Goal: Task Accomplishment & Management: Manage account settings

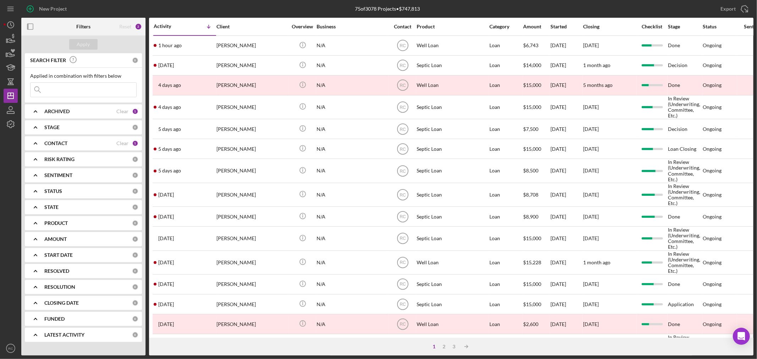
click at [88, 90] on input at bounding box center [84, 90] width 106 height 14
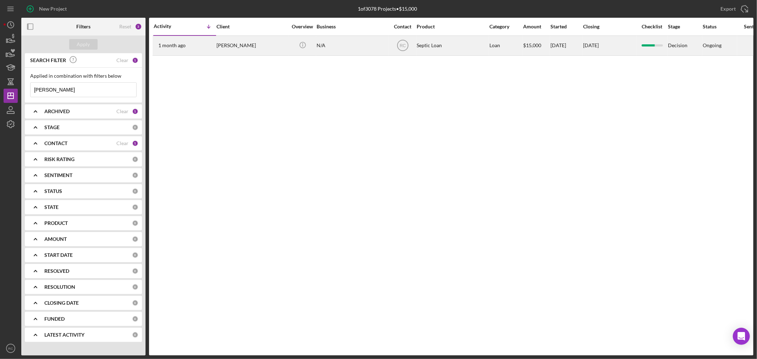
type input "[PERSON_NAME]"
click at [251, 53] on div "[PERSON_NAME]" at bounding box center [252, 45] width 71 height 19
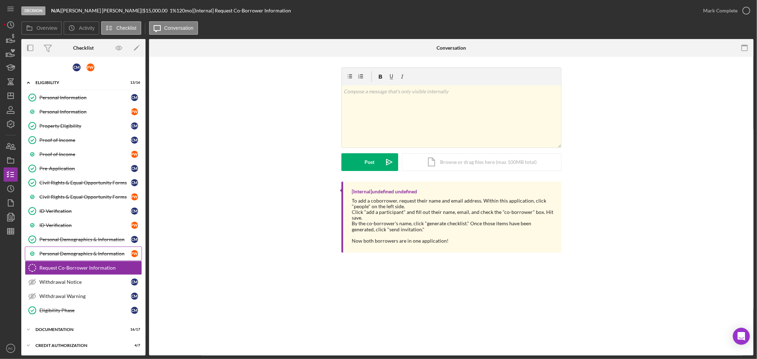
scroll to position [62, 0]
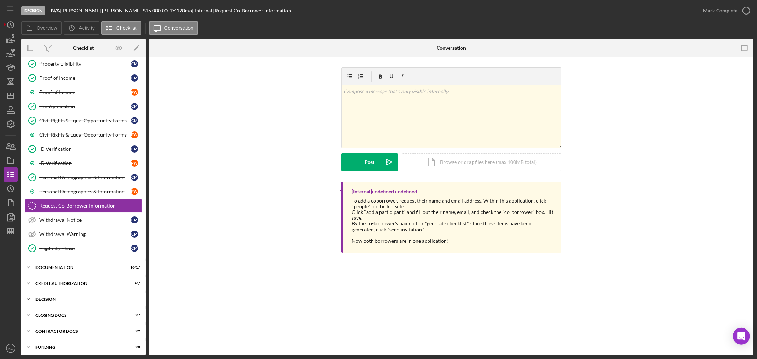
click at [59, 297] on div "Icon/Expander Decision 6 / 6" at bounding box center [83, 299] width 124 height 14
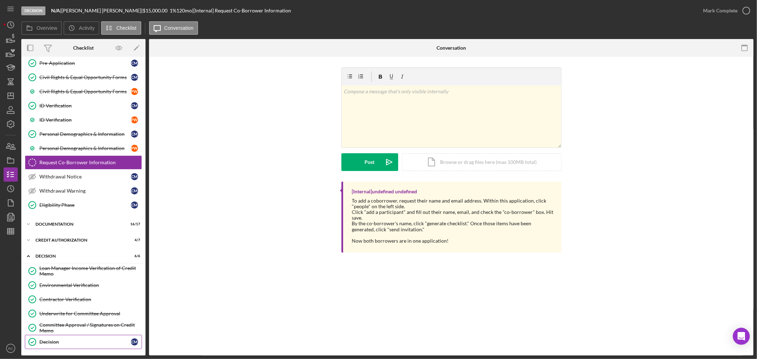
scroll to position [155, 0]
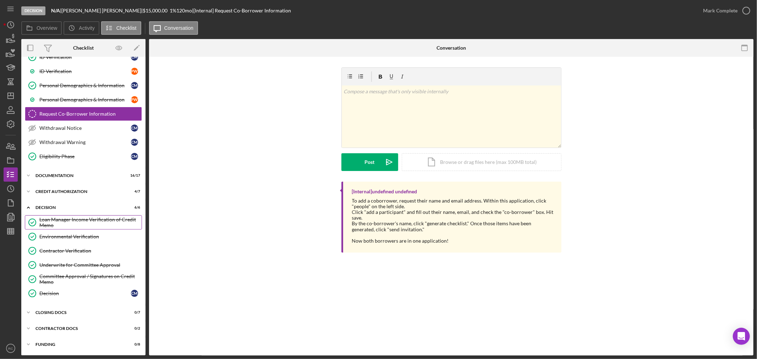
click at [76, 219] on div "Loan Manager Income Verification of Credit Memo" at bounding box center [90, 222] width 102 height 11
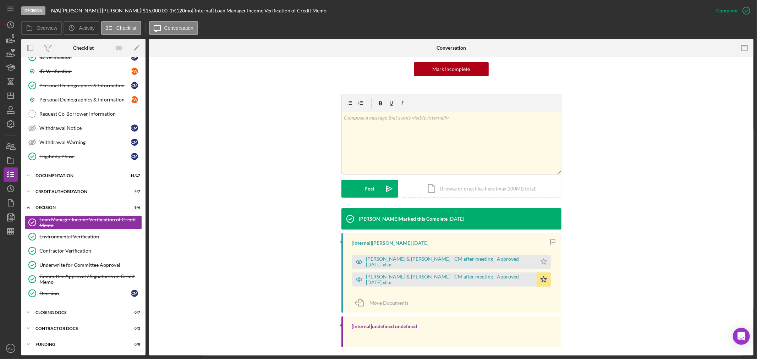
scroll to position [77, 0]
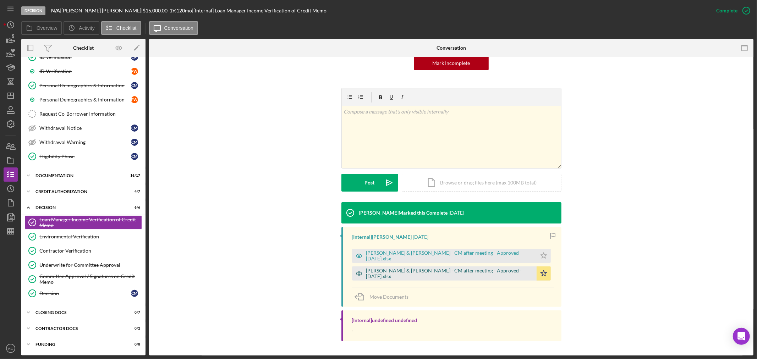
click at [431, 270] on div "[PERSON_NAME] & [PERSON_NAME] - CM after meeting - Approved - [DATE].xlsx" at bounding box center [449, 273] width 167 height 11
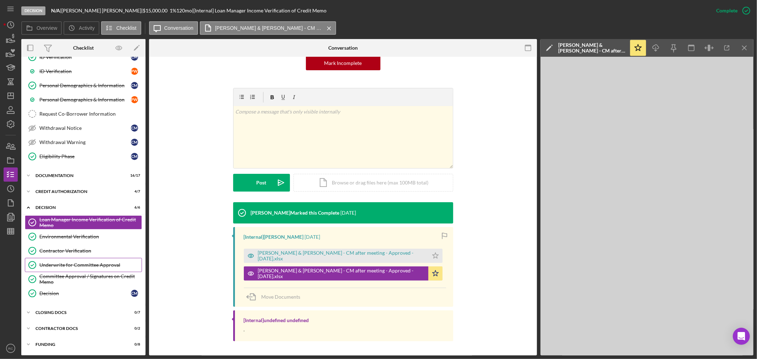
click at [100, 261] on link "Underwrite for Committee Approval Underwrite for Committee Approval" at bounding box center [83, 265] width 117 height 14
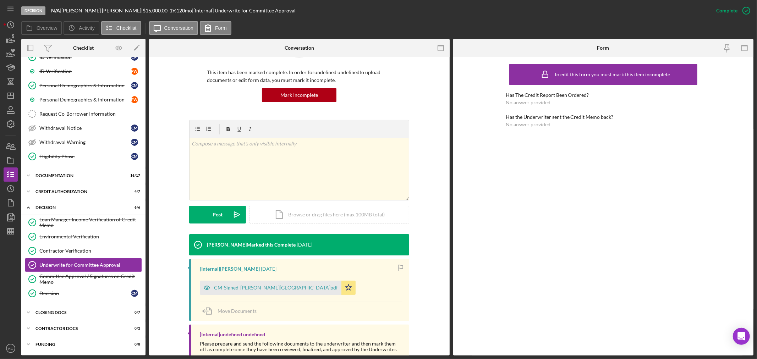
scroll to position [105, 0]
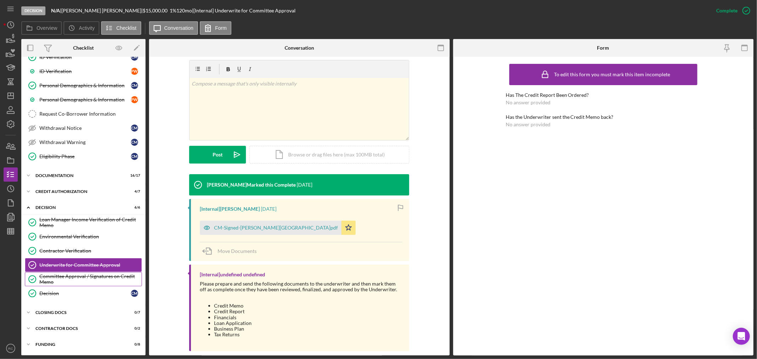
click at [106, 274] on div "Committee Approval / Signatures on Credit Memo" at bounding box center [90, 279] width 102 height 11
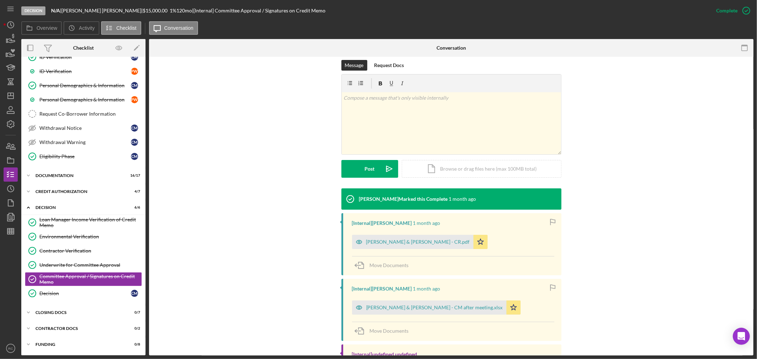
scroll to position [151, 0]
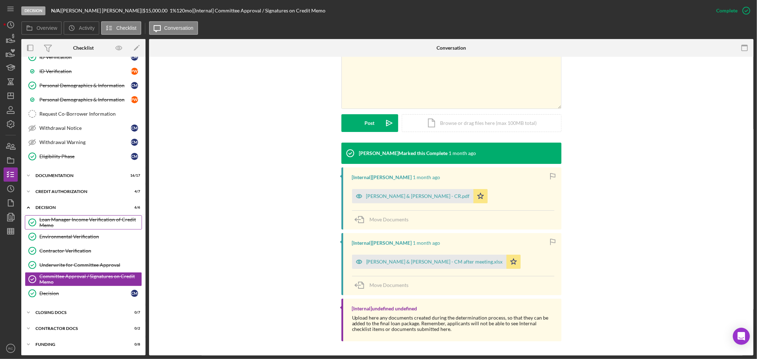
click at [76, 225] on div "Loan Manager Income Verification of Credit Memo" at bounding box center [90, 222] width 102 height 11
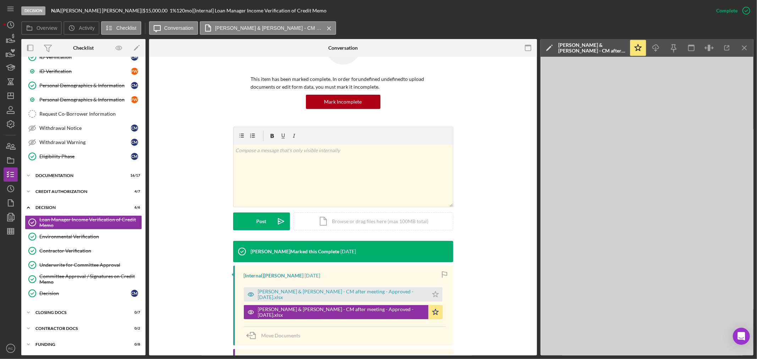
scroll to position [77, 0]
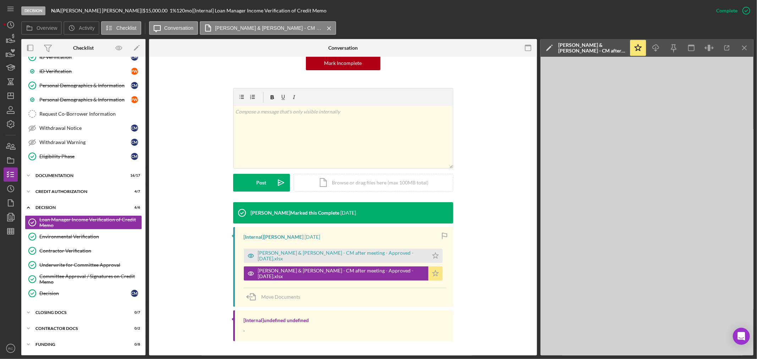
click at [437, 272] on icon "Icon/Star" at bounding box center [435, 274] width 14 height 14
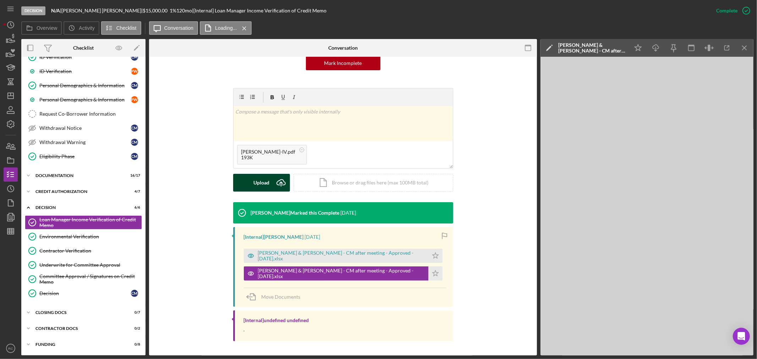
click at [268, 186] on div "Upload" at bounding box center [261, 183] width 16 height 18
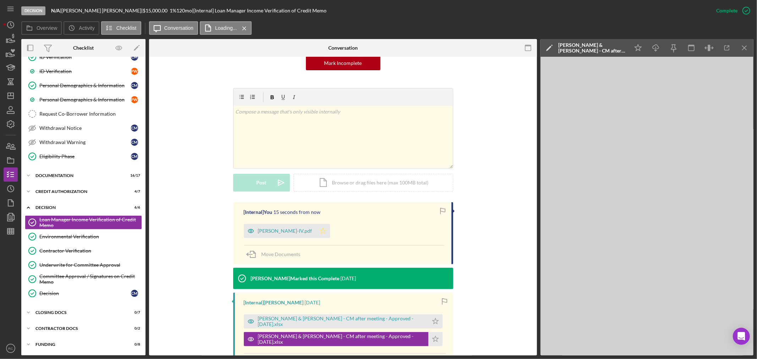
click at [320, 233] on polygon "button" at bounding box center [323, 231] width 6 height 6
click at [12, 98] on icon "Icon/Dashboard" at bounding box center [11, 96] width 18 height 18
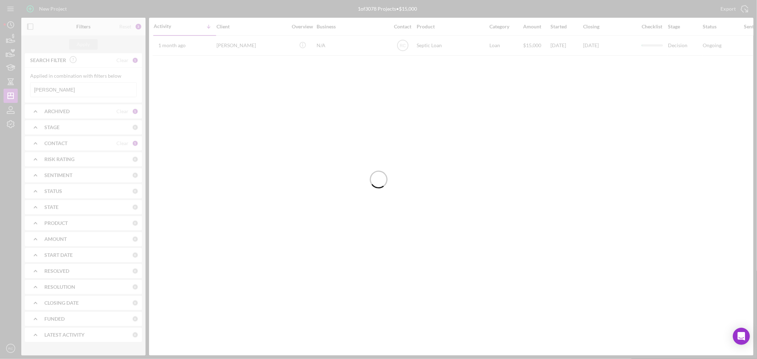
click at [94, 90] on div at bounding box center [378, 179] width 757 height 359
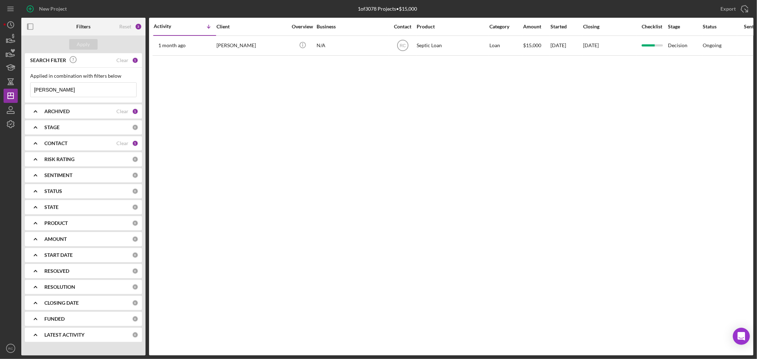
drag, startPoint x: 94, startPoint y: 90, endPoint x: 0, endPoint y: 81, distance: 94.5
click at [0, 81] on div "New Project 1 of 3078 Projects • $15,000 [PERSON_NAME] Export Icon/Export Filte…" at bounding box center [378, 179] width 757 height 359
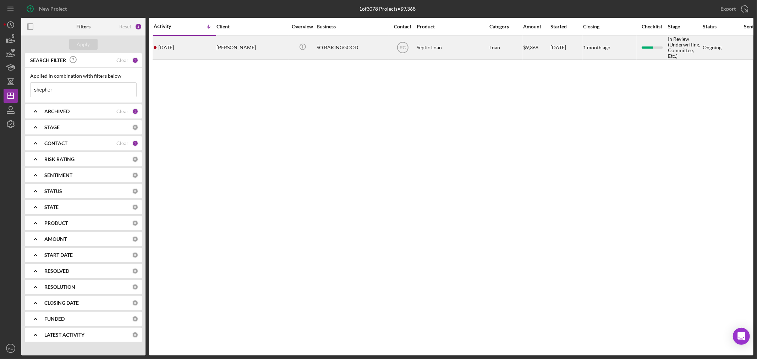
type input "shepher"
click at [271, 58] on div "[PERSON_NAME]" at bounding box center [252, 47] width 71 height 23
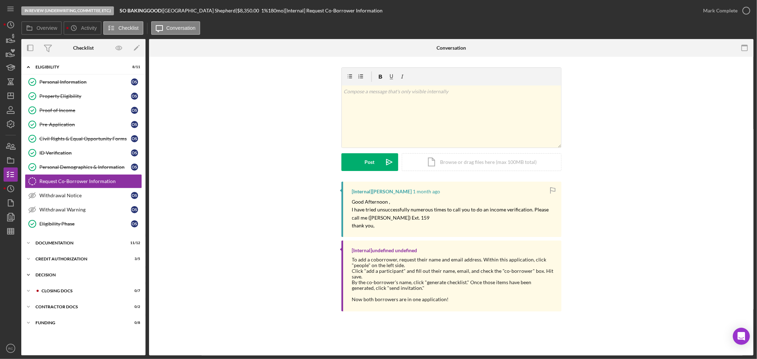
click at [61, 275] on div "Decision" at bounding box center [85, 275] width 101 height 4
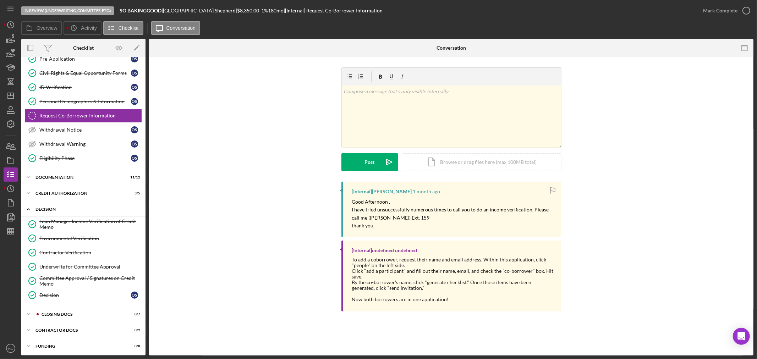
scroll to position [69, 0]
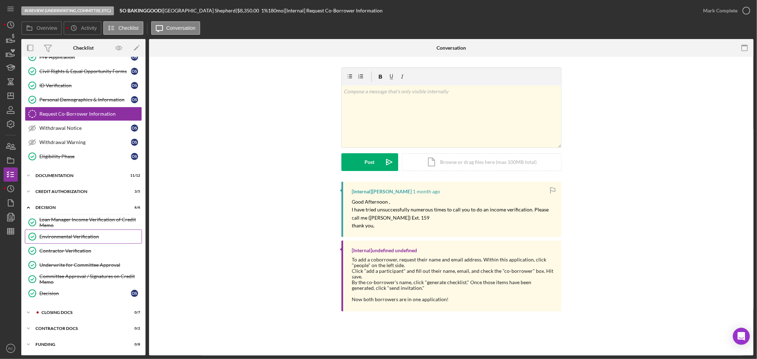
click at [73, 230] on link "Environmental Verification Environmental Verification" at bounding box center [83, 237] width 117 height 14
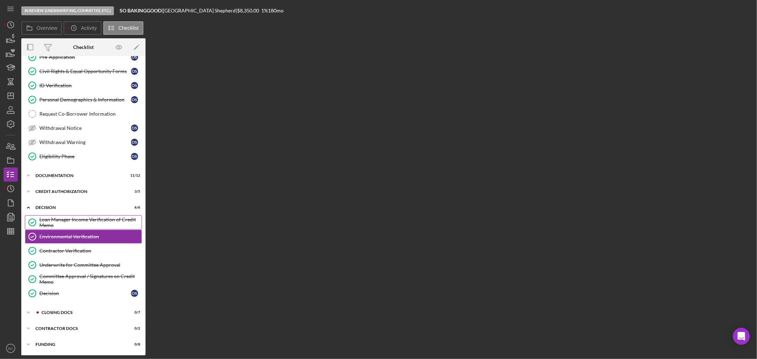
click at [75, 225] on div "Loan Manager Income Verification of Credit Memo" at bounding box center [90, 222] width 102 height 11
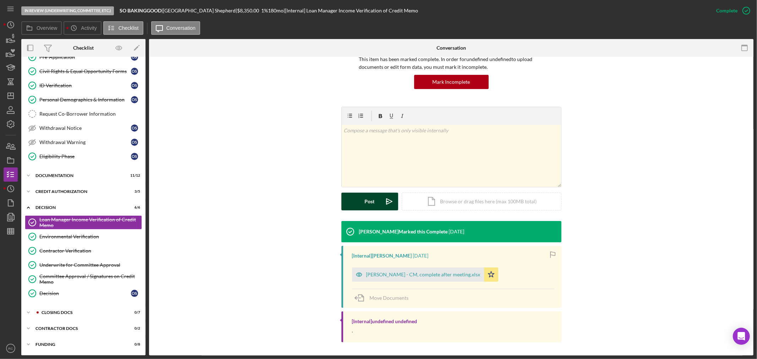
scroll to position [59, 0]
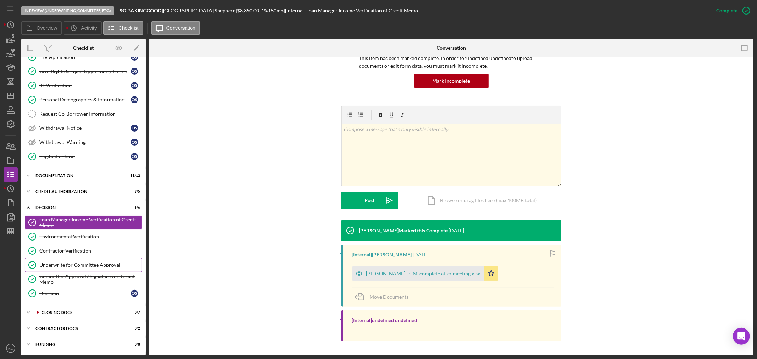
click at [86, 265] on div "Underwrite for Committee Approval" at bounding box center [90, 265] width 102 height 6
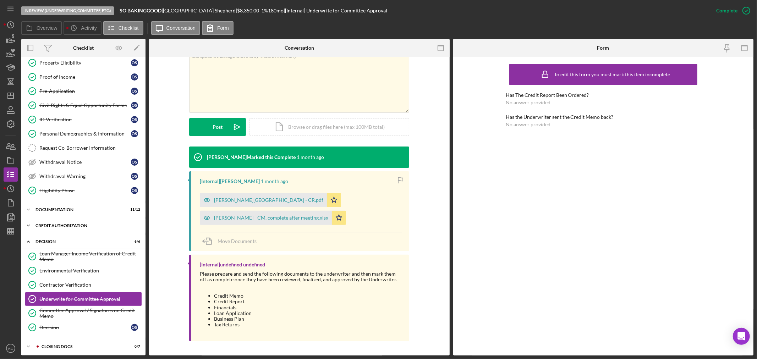
scroll to position [16, 0]
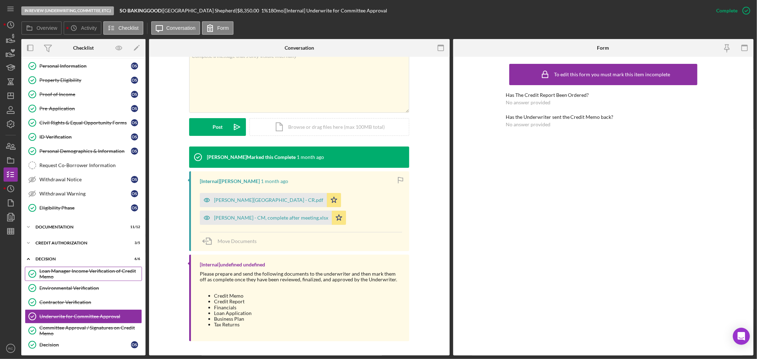
click at [78, 274] on div "Loan Manager Income Verification of Credit Memo" at bounding box center [90, 273] width 102 height 11
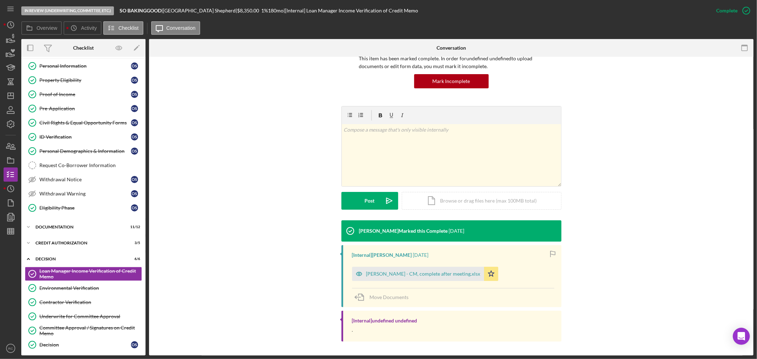
scroll to position [59, 0]
click at [492, 272] on icon "Icon/Star" at bounding box center [491, 274] width 14 height 14
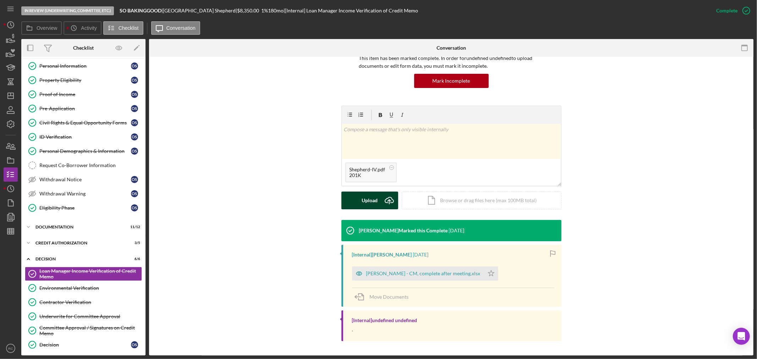
click at [370, 200] on div "Upload" at bounding box center [370, 201] width 16 height 18
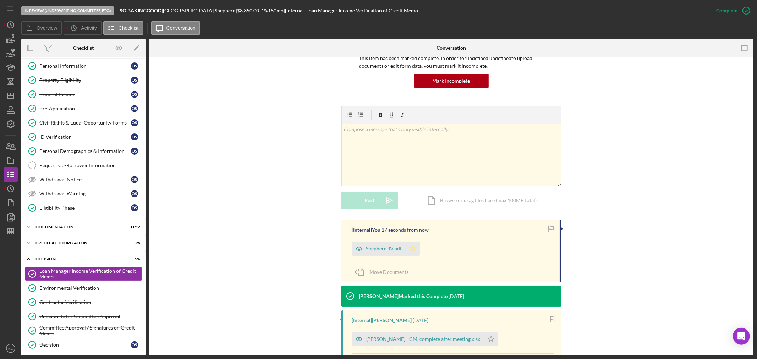
click at [414, 247] on icon "Icon/Star" at bounding box center [413, 249] width 14 height 14
click at [8, 96] on line "button" at bounding box center [11, 96] width 6 height 0
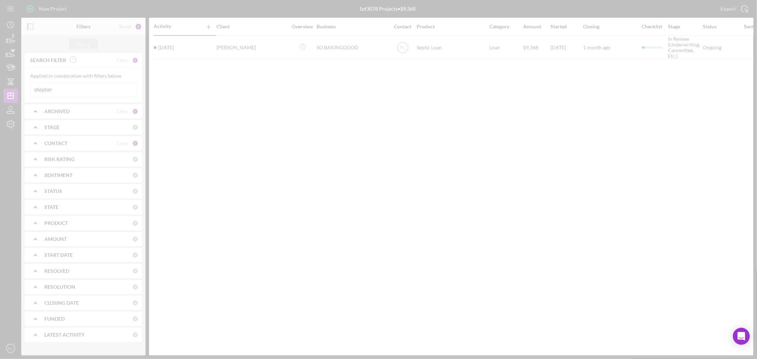
click at [60, 88] on div at bounding box center [378, 179] width 757 height 359
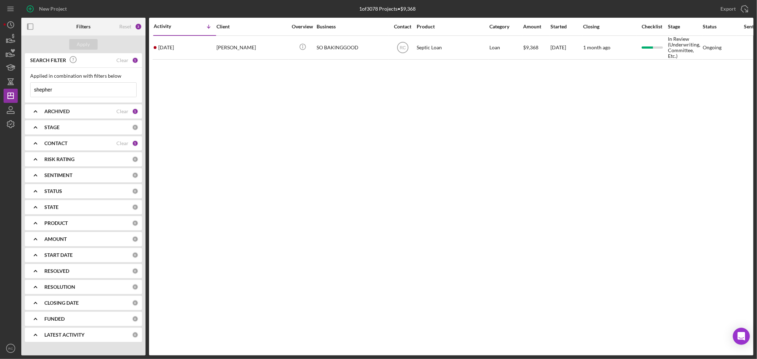
click at [60, 88] on input "shepher" at bounding box center [84, 90] width 106 height 14
drag, startPoint x: 58, startPoint y: 88, endPoint x: 83, endPoint y: 99, distance: 28.0
click at [2, 87] on div "New Project 1 of 3078 Projects • $9,368 shepher Export Icon/Export Filters Rese…" at bounding box center [378, 179] width 757 height 359
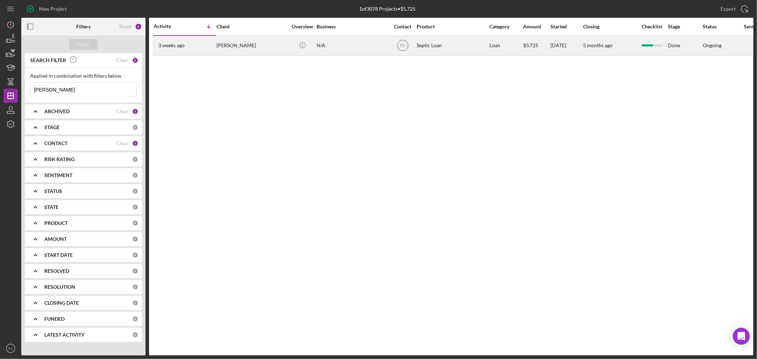
type input "[PERSON_NAME]"
click at [250, 48] on div "[PERSON_NAME]" at bounding box center [252, 45] width 71 height 19
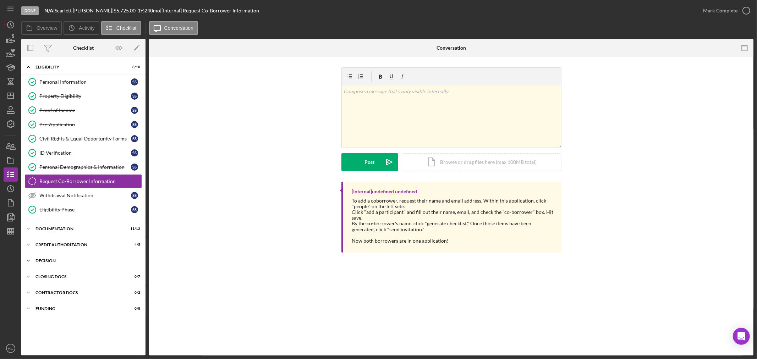
click at [90, 261] on div "Decision" at bounding box center [85, 261] width 101 height 4
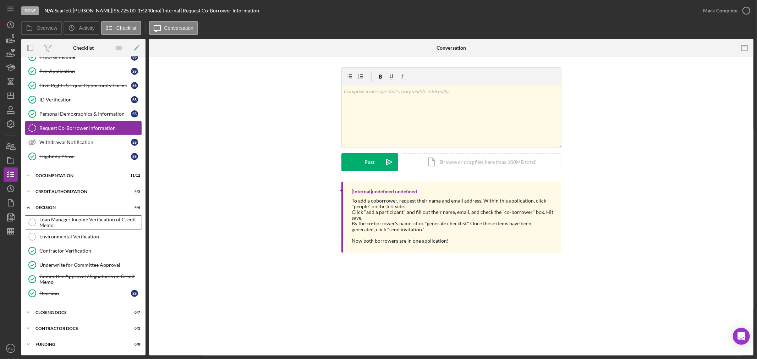
click at [95, 220] on div "Loan Manager Income Verification of Credit Memo" at bounding box center [90, 222] width 102 height 11
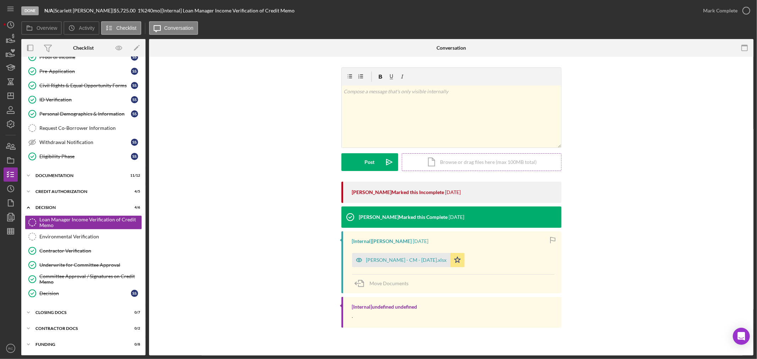
scroll to position [54, 0]
click at [450, 258] on icon "Icon/Star" at bounding box center [457, 260] width 14 height 14
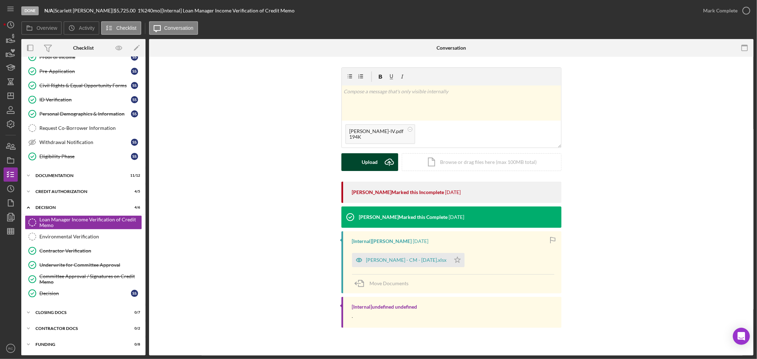
click at [383, 161] on icon "Icon/Upload" at bounding box center [389, 162] width 18 height 18
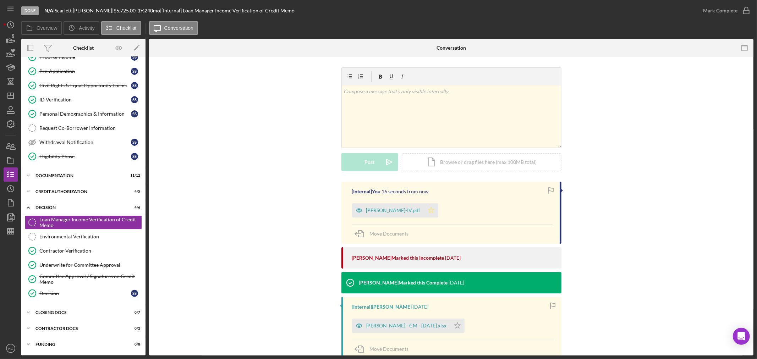
click at [424, 212] on icon "Icon/Star" at bounding box center [431, 210] width 14 height 14
click at [735, 13] on div "Mark Complete" at bounding box center [720, 11] width 34 height 14
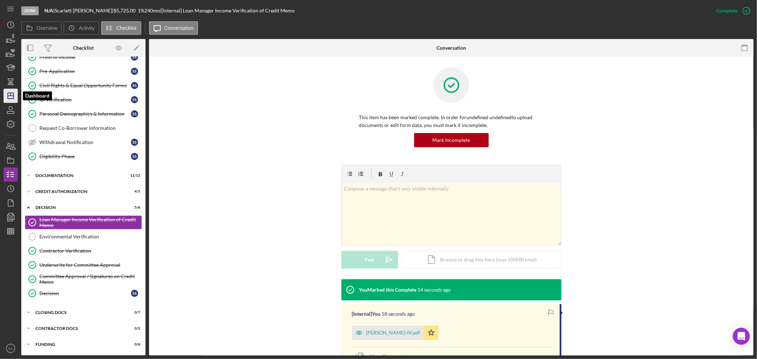
click at [17, 99] on icon "Icon/Dashboard" at bounding box center [11, 96] width 18 height 18
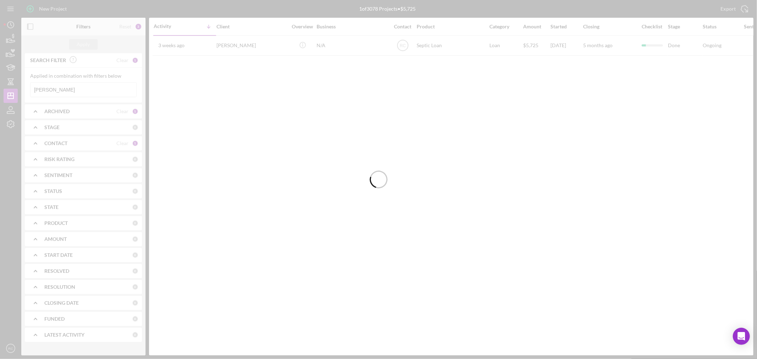
click at [61, 89] on div at bounding box center [378, 179] width 757 height 359
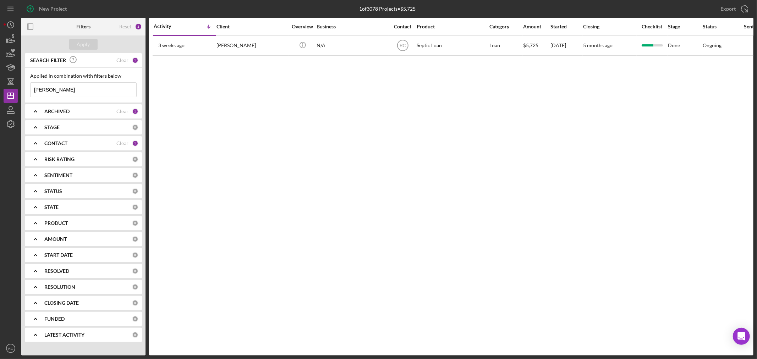
click at [61, 89] on input "[PERSON_NAME]" at bounding box center [84, 90] width 106 height 14
drag, startPoint x: 61, startPoint y: 89, endPoint x: 17, endPoint y: 86, distance: 44.1
click at [17, 86] on div "New Project 1 of 3078 Projects • $5,725 [PERSON_NAME] Export Icon/Export Filter…" at bounding box center [379, 178] width 750 height 356
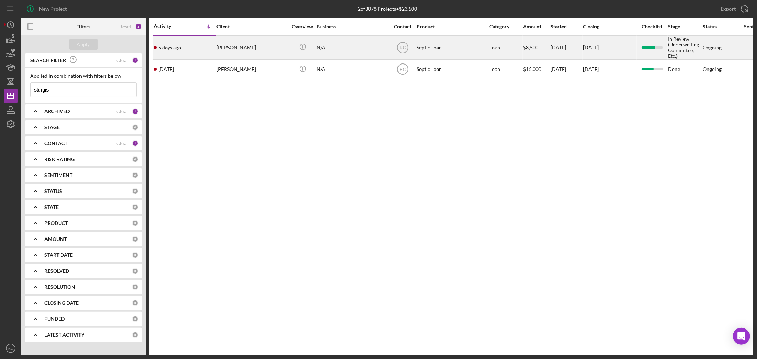
type input "sturgis"
click at [238, 49] on div "[PERSON_NAME]" at bounding box center [252, 47] width 71 height 23
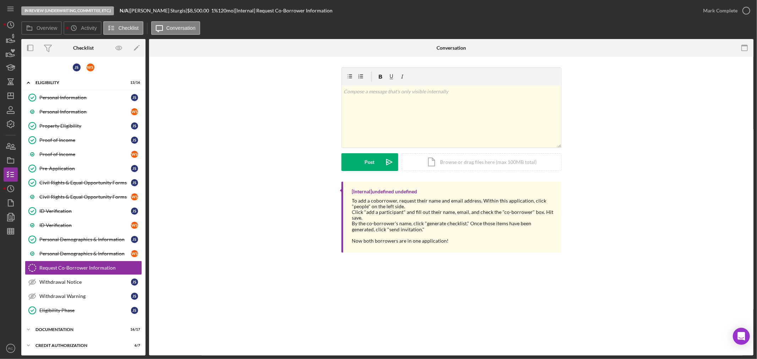
scroll to position [62, 0]
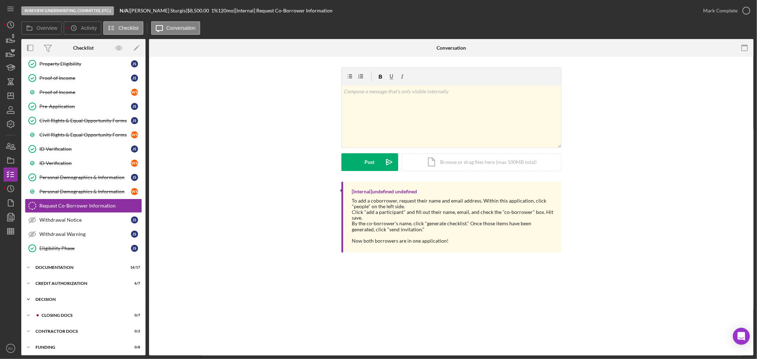
click at [64, 299] on div "Decision" at bounding box center [85, 299] width 101 height 4
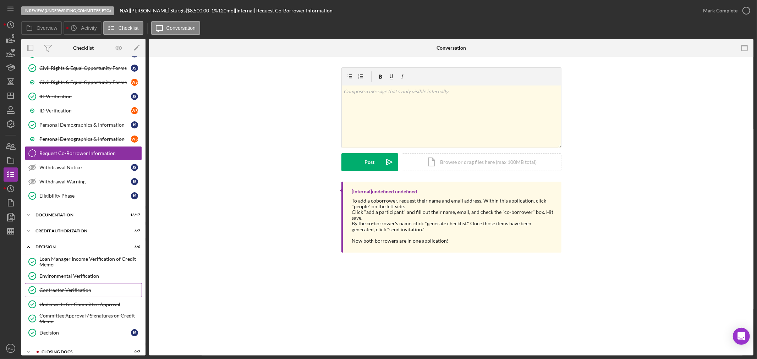
scroll to position [155, 0]
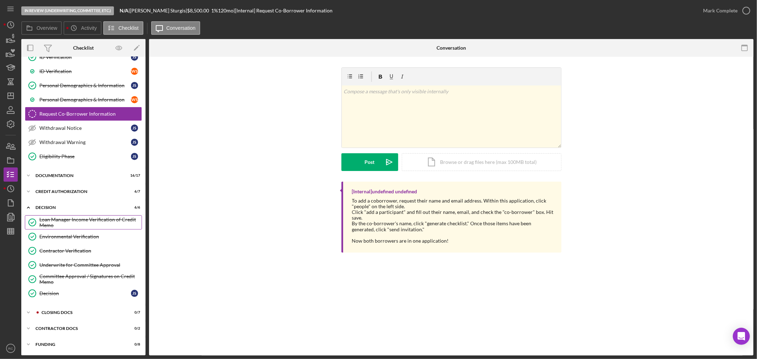
click at [91, 228] on link "Loan Manager Income Verification of Credit Memo Loan Manager Income Verificatio…" at bounding box center [83, 222] width 117 height 14
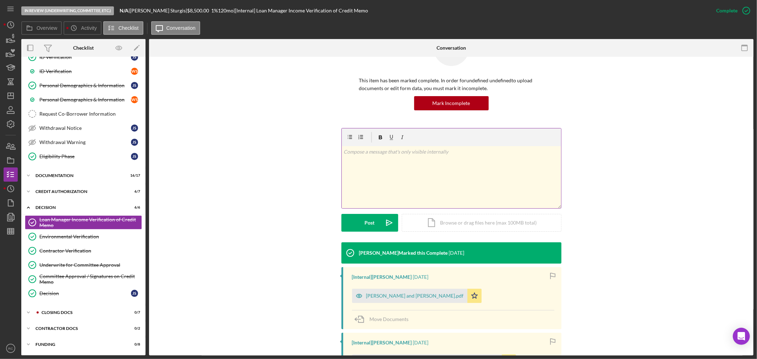
scroll to position [126, 0]
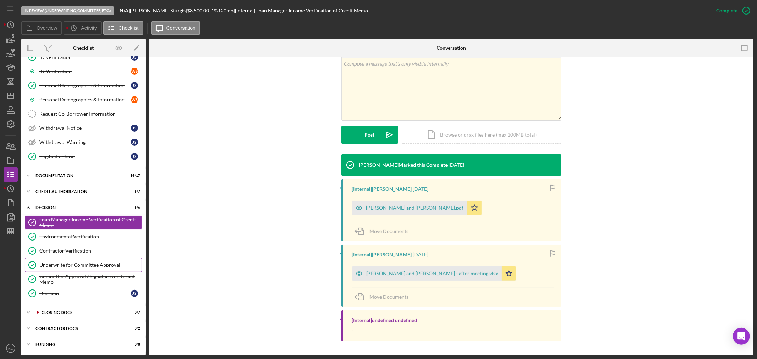
click at [107, 263] on div "Underwrite for Committee Approval" at bounding box center [90, 265] width 102 height 6
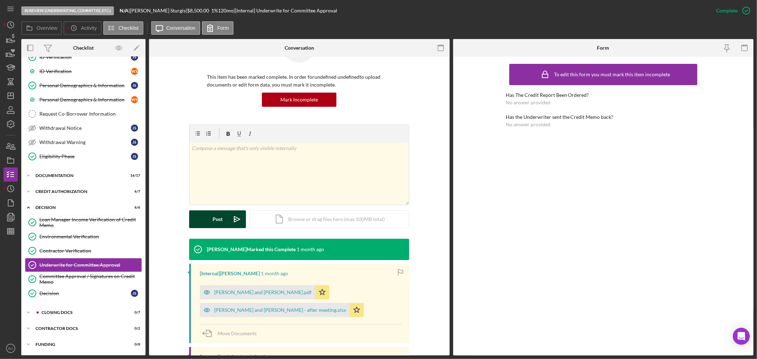
scroll to position [133, 0]
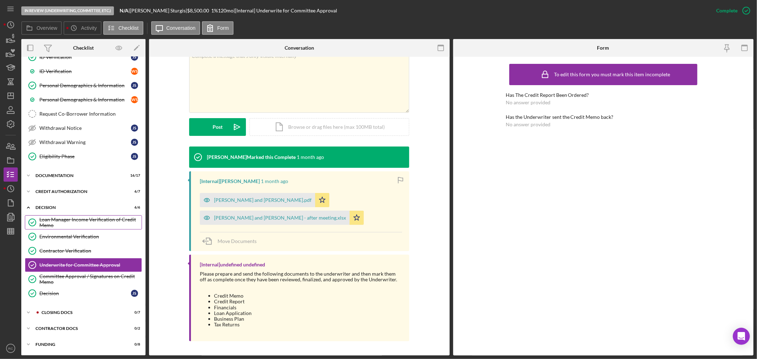
click at [87, 224] on div "Loan Manager Income Verification of Credit Memo" at bounding box center [90, 222] width 102 height 11
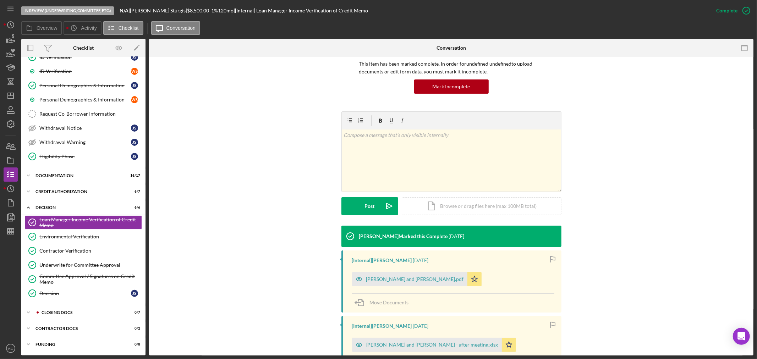
scroll to position [126, 0]
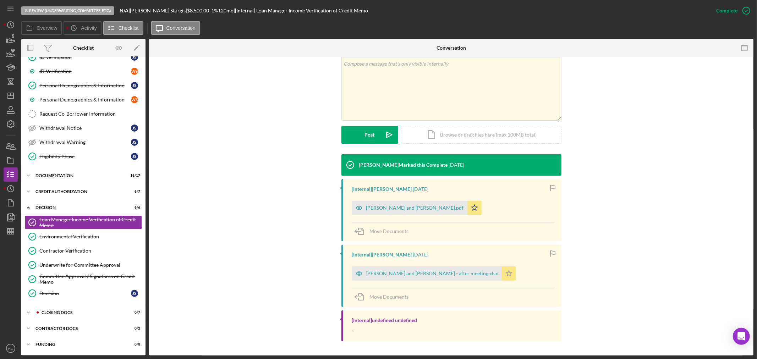
click at [502, 276] on icon "Icon/Star" at bounding box center [509, 274] width 14 height 14
click at [467, 209] on icon "Icon/Star" at bounding box center [474, 208] width 14 height 14
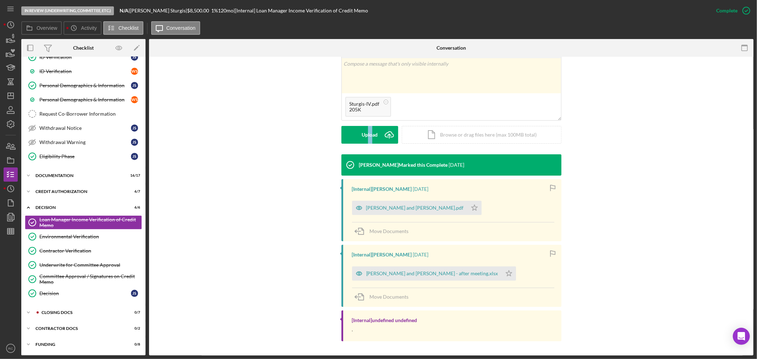
drag, startPoint x: 366, startPoint y: 148, endPoint x: 366, endPoint y: 155, distance: 7.5
click at [365, 155] on div "This item has been marked complete. In order for undefined undefined to upload …" at bounding box center [451, 144] width 604 height 424
click at [372, 137] on div "Upload" at bounding box center [370, 135] width 16 height 18
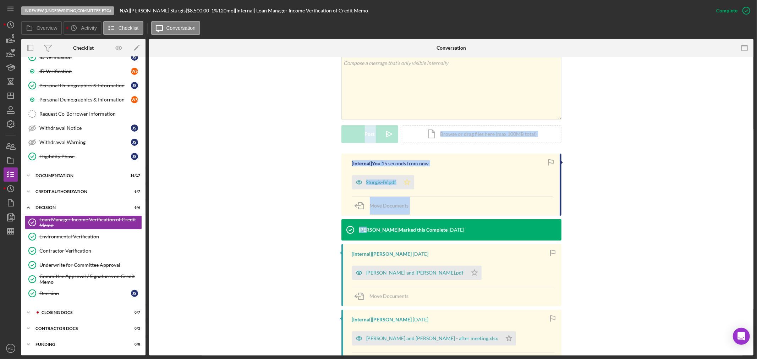
click at [401, 184] on icon "Icon/Star" at bounding box center [407, 182] width 14 height 14
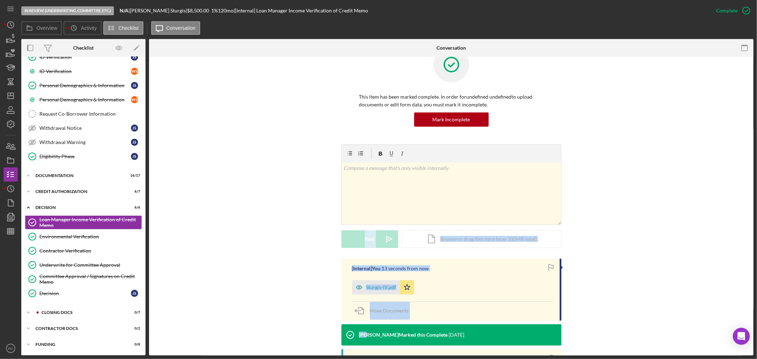
scroll to position [20, 0]
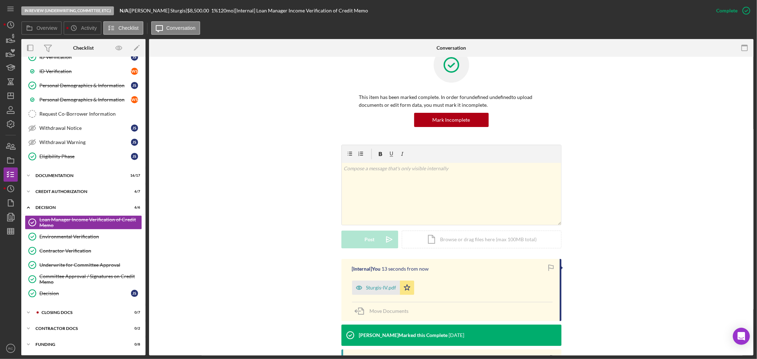
click at [608, 200] on div "v Color teal Color pink Remove color Add row above Add row below Add column bef…" at bounding box center [451, 202] width 583 height 114
drag, startPoint x: 9, startPoint y: 95, endPoint x: 13, endPoint y: 97, distance: 4.9
click at [9, 95] on icon "Icon/Dashboard" at bounding box center [11, 96] width 18 height 18
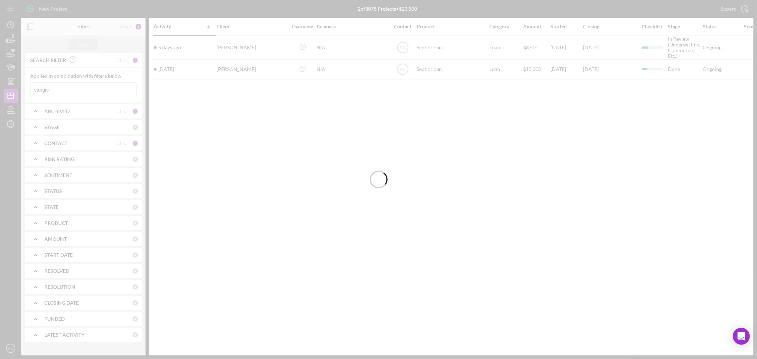
click at [68, 90] on div at bounding box center [378, 179] width 757 height 359
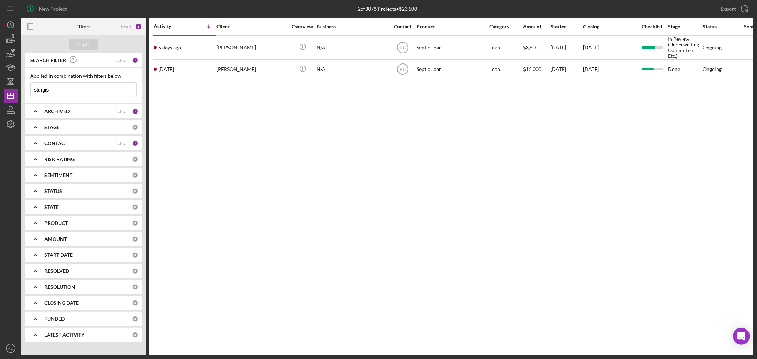
click at [68, 89] on input "sturgis" at bounding box center [84, 90] width 106 height 14
drag, startPoint x: 68, startPoint y: 89, endPoint x: 0, endPoint y: 82, distance: 68.5
click at [0, 82] on div "New Project 2 of 3078 Projects • $23,500 sturgis Export Icon/Export Filters Res…" at bounding box center [378, 179] width 757 height 359
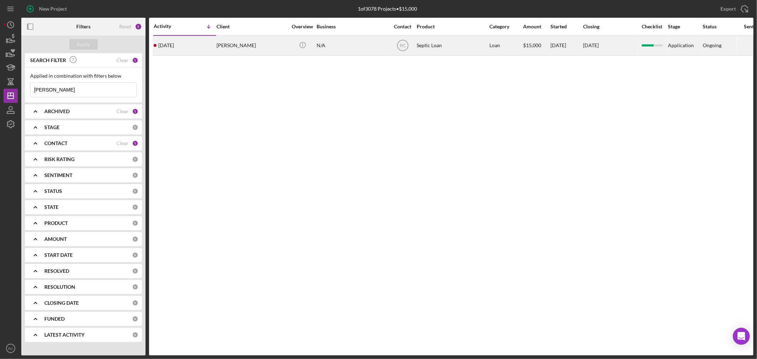
type input "[PERSON_NAME]"
click at [270, 44] on div "[PERSON_NAME]" at bounding box center [252, 45] width 71 height 19
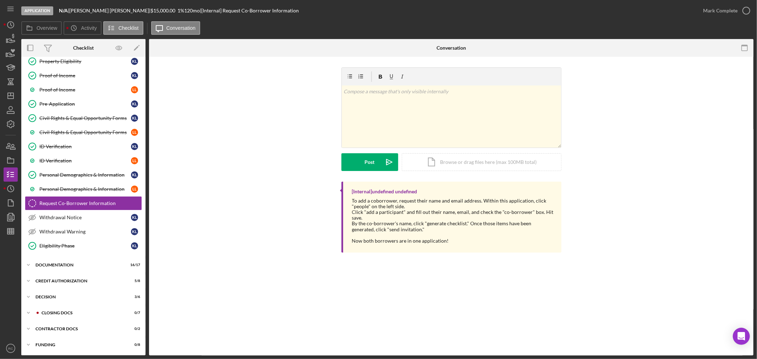
scroll to position [65, 0]
click at [82, 296] on div "Decision" at bounding box center [85, 297] width 101 height 4
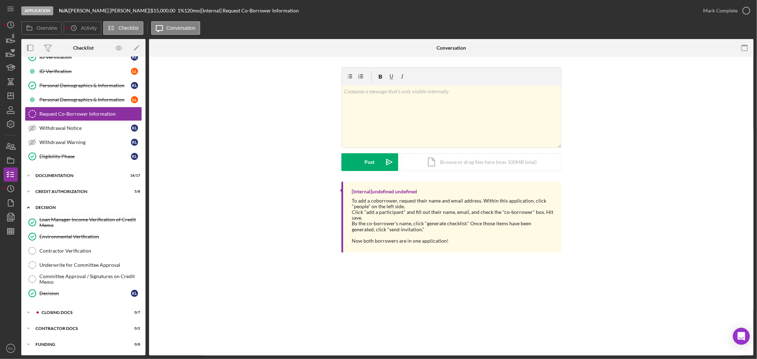
scroll to position [155, 0]
click at [72, 218] on div "Loan Manager Income Verification of Credit Memo" at bounding box center [90, 222] width 102 height 11
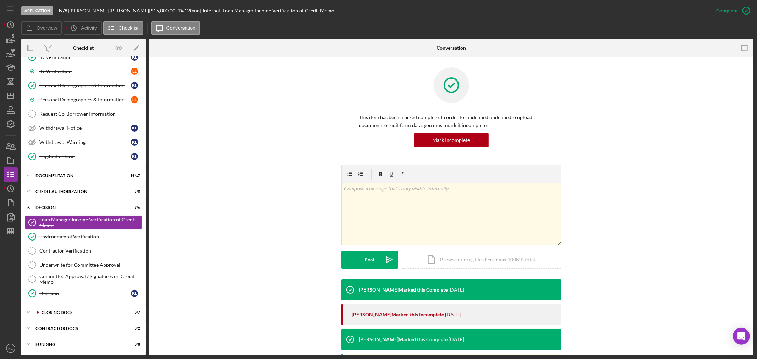
scroll to position [158, 0]
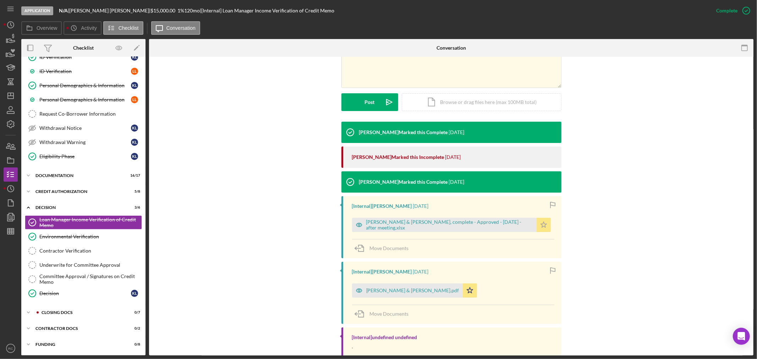
click at [544, 225] on icon "Icon/Star" at bounding box center [544, 225] width 14 height 14
click at [463, 292] on icon "Icon/Star" at bounding box center [470, 291] width 14 height 14
click at [81, 266] on div "Underwrite for Committee Approval" at bounding box center [90, 265] width 102 height 6
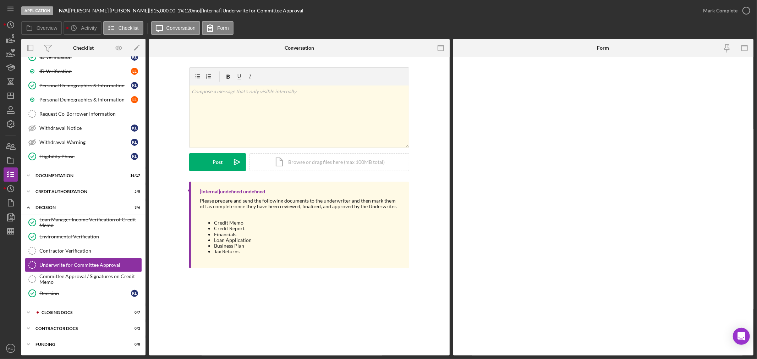
scroll to position [155, 0]
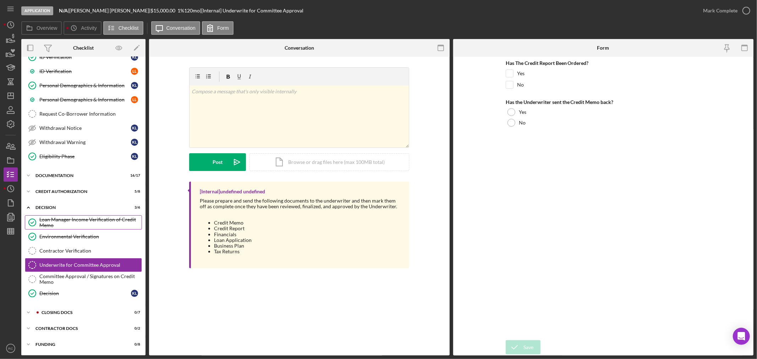
click at [98, 217] on div "Loan Manager Income Verification of Credit Memo" at bounding box center [90, 222] width 102 height 11
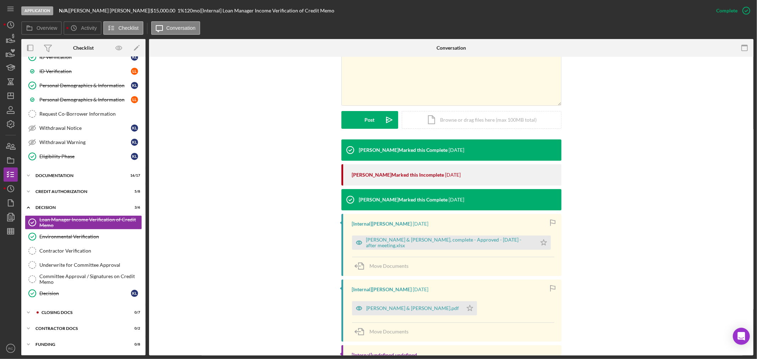
scroll to position [158, 0]
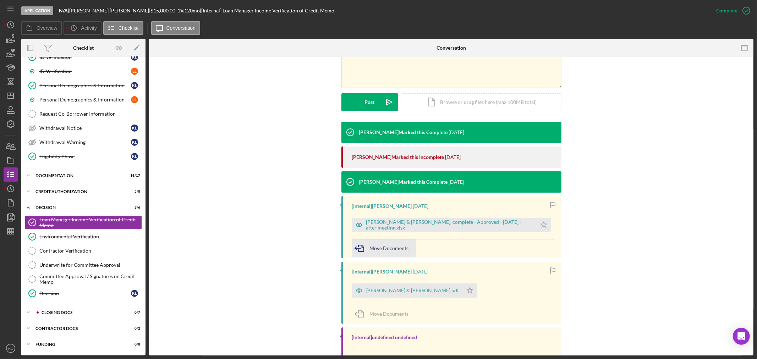
click at [400, 257] on div "Move Documents" at bounding box center [453, 248] width 202 height 19
click at [397, 254] on div "Move Documents" at bounding box center [389, 249] width 39 height 18
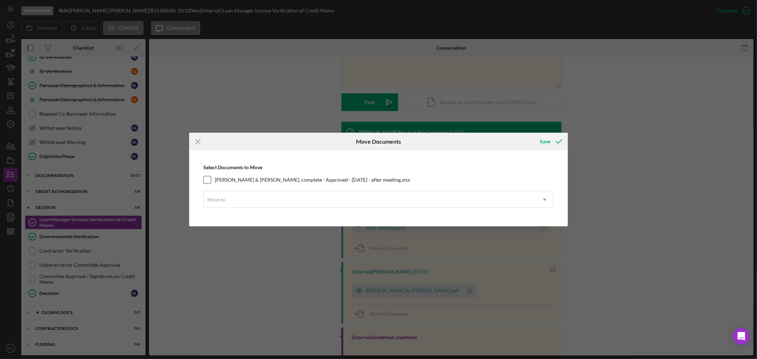
click at [246, 183] on label "[PERSON_NAME] & [PERSON_NAME], complete - Approved - [DATE] - after meeting.xlsx" at bounding box center [313, 179] width 196 height 7
click at [211, 183] on input "[PERSON_NAME] & [PERSON_NAME], complete - Approved - [DATE] - after meeting.xlsx" at bounding box center [207, 179] width 7 height 7
checkbox input "true"
click at [247, 199] on div "Move to" at bounding box center [370, 200] width 333 height 16
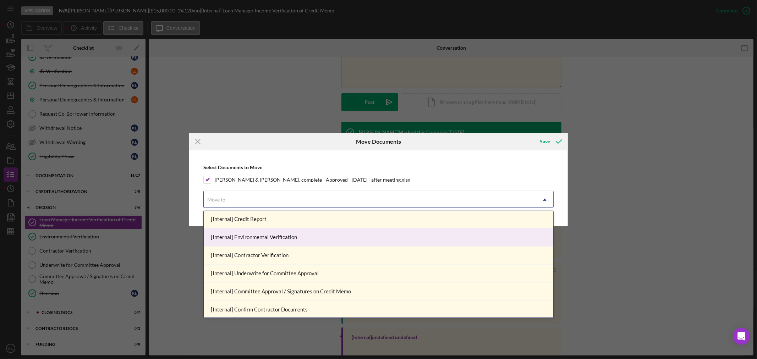
scroll to position [52, 0]
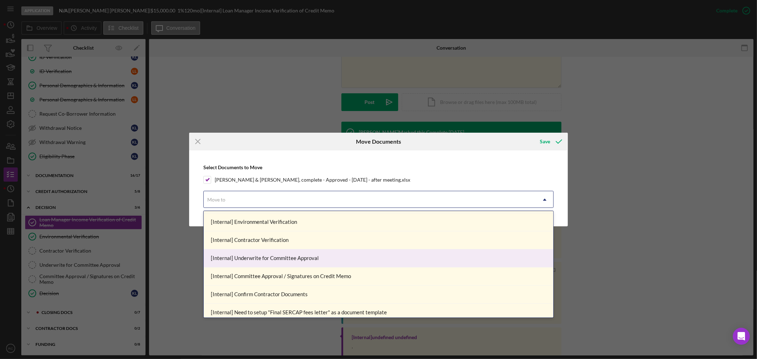
click at [314, 259] on div "[Internal] Underwrite for Committee Approval" at bounding box center [379, 259] width 350 height 18
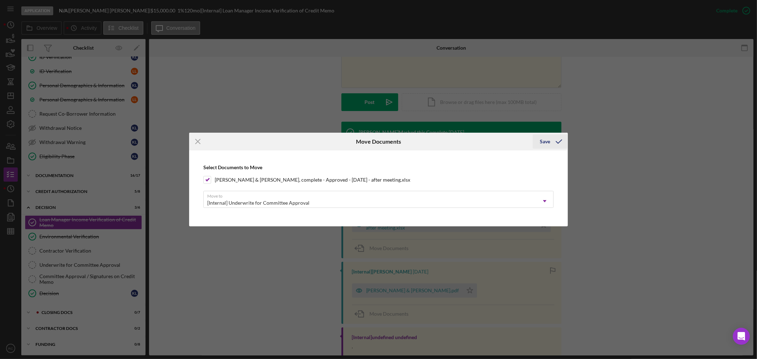
click at [547, 143] on div "Save" at bounding box center [545, 142] width 10 height 14
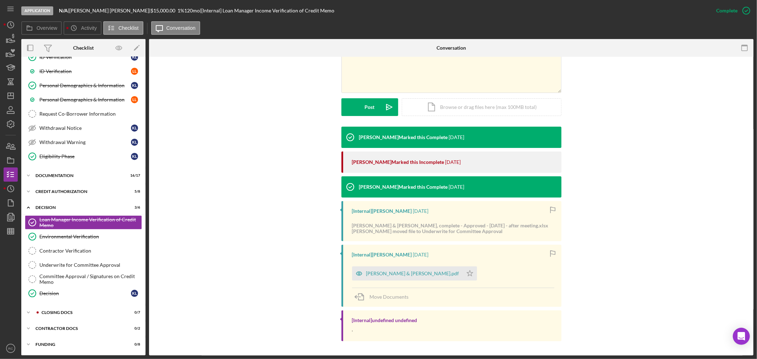
scroll to position [153, 0]
click at [403, 297] on span "Move Documents" at bounding box center [389, 297] width 39 height 6
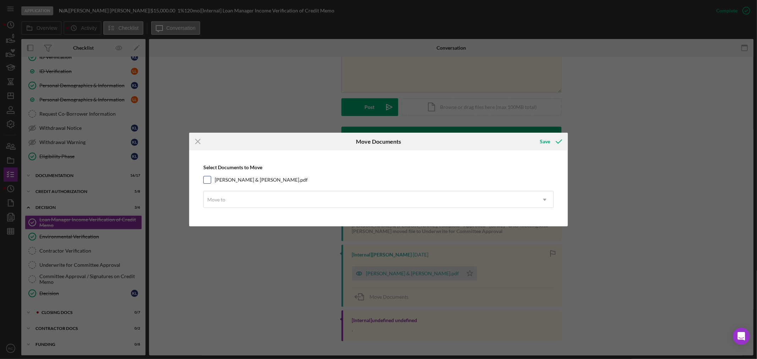
click at [245, 182] on label "[PERSON_NAME] & [PERSON_NAME].pdf" at bounding box center [261, 179] width 93 height 7
click at [211, 182] on input "[PERSON_NAME] & [PERSON_NAME].pdf" at bounding box center [207, 179] width 7 height 7
checkbox input "true"
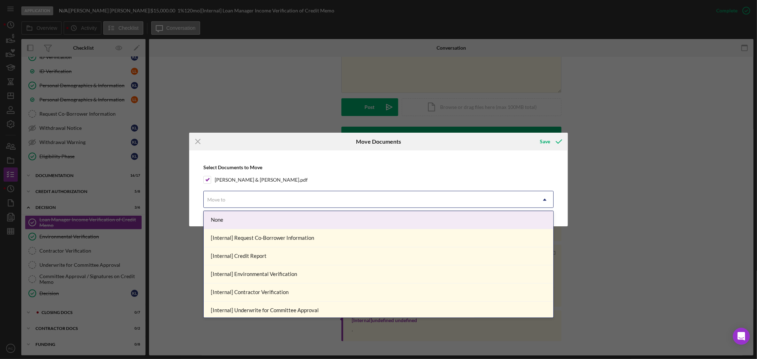
click at [243, 198] on div "Move to" at bounding box center [370, 200] width 333 height 16
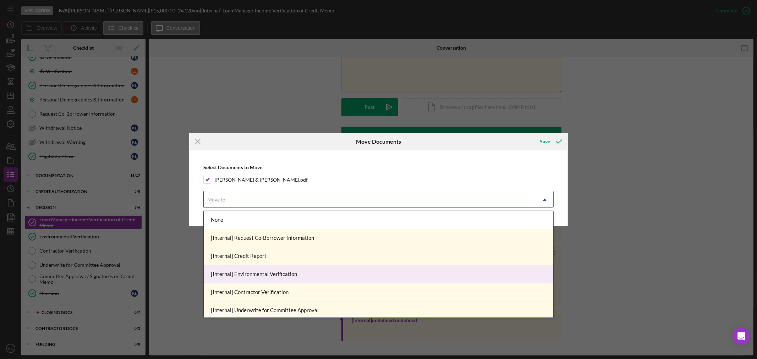
scroll to position [52, 0]
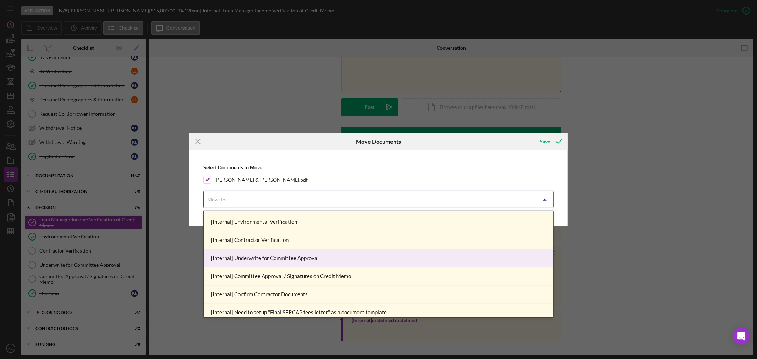
click at [300, 260] on div "[Internal] Underwrite for Committee Approval" at bounding box center [379, 259] width 350 height 18
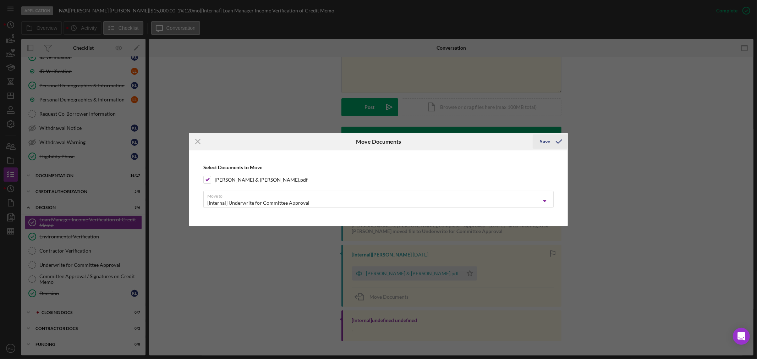
click at [556, 143] on icon "submit" at bounding box center [559, 142] width 18 height 18
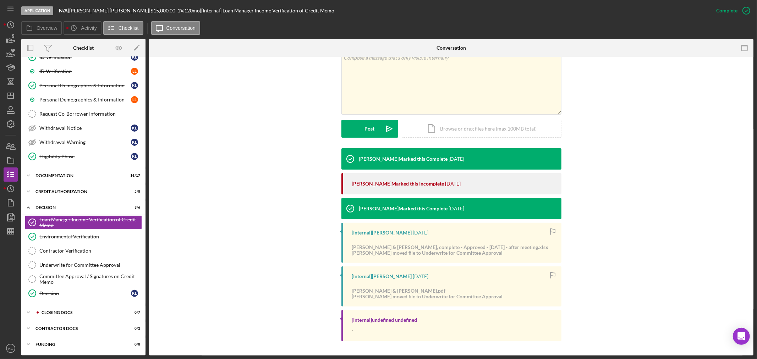
scroll to position [131, 0]
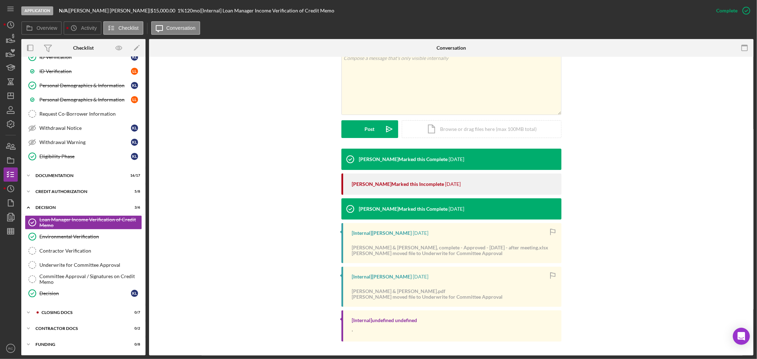
click at [247, 314] on div "[PERSON_NAME] Marked this Complete [DATE] [PERSON_NAME] Marked this Incomplete …" at bounding box center [451, 247] width 583 height 197
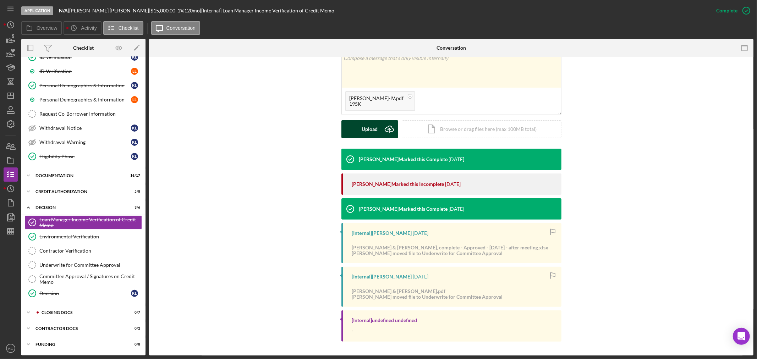
click at [370, 125] on div "Upload" at bounding box center [370, 129] width 16 height 18
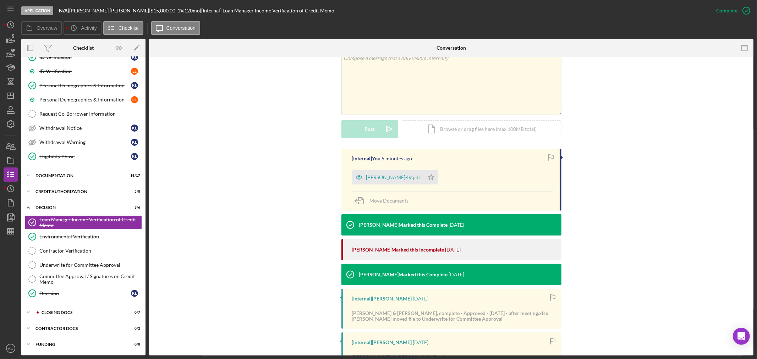
click at [640, 137] on div "v Color teal Color pink Remove color Add row above Add row below Add column bef…" at bounding box center [451, 91] width 583 height 114
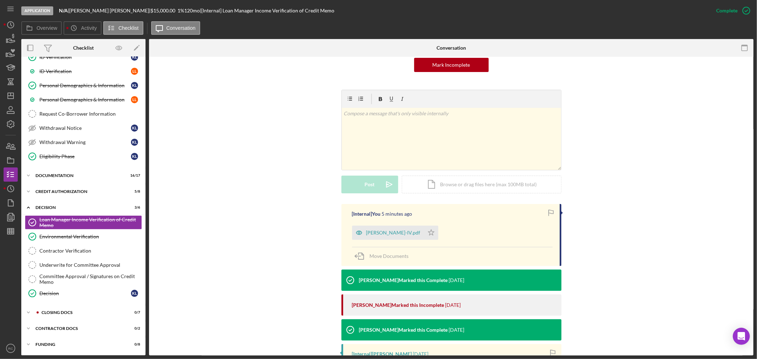
scroll to position [0, 0]
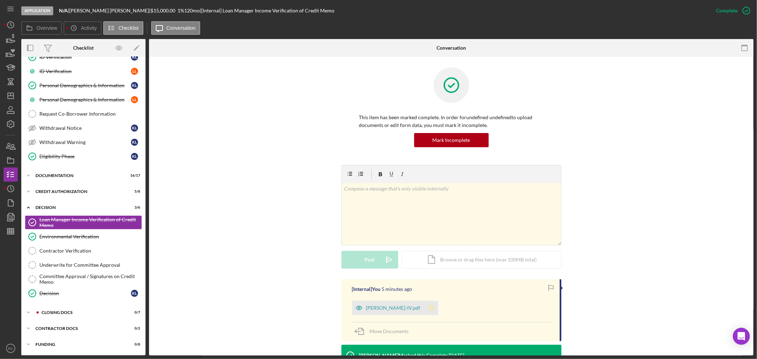
click at [424, 310] on icon "Icon/Star" at bounding box center [431, 308] width 14 height 14
click at [9, 93] on polygon "button" at bounding box center [11, 96] width 6 height 6
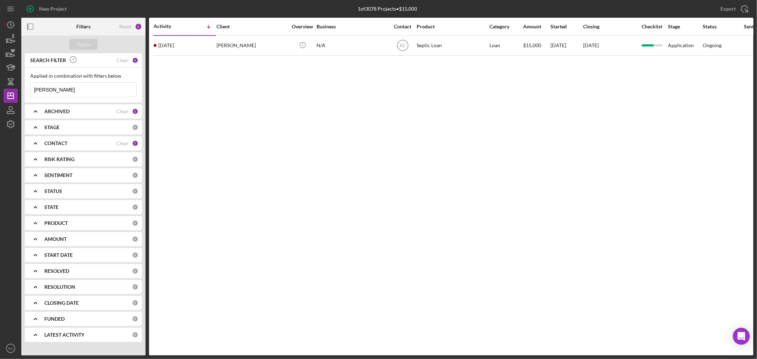
click at [50, 90] on input "[PERSON_NAME]" at bounding box center [84, 90] width 106 height 14
drag, startPoint x: 68, startPoint y: 93, endPoint x: 7, endPoint y: 90, distance: 60.8
click at [7, 90] on div "New Project 1 of 3078 Projects • $15,000 [PERSON_NAME] Export Icon/Export Filte…" at bounding box center [379, 178] width 750 height 356
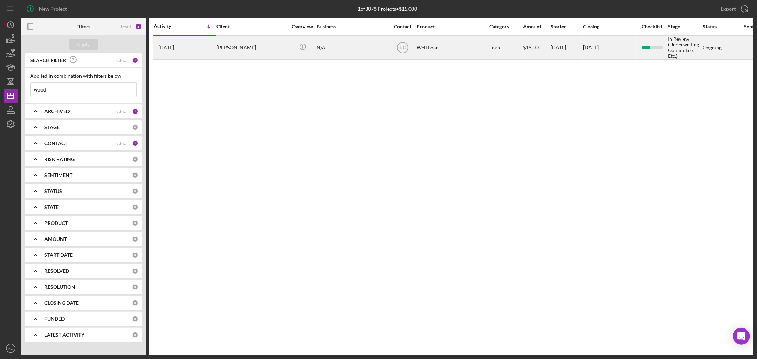
type input "wood"
click at [251, 51] on div "[PERSON_NAME]" at bounding box center [252, 47] width 71 height 23
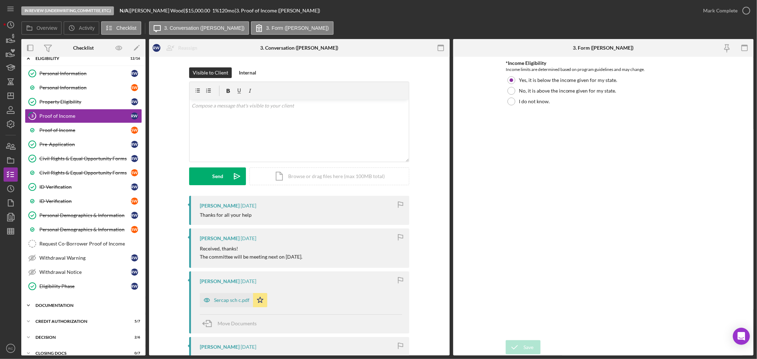
scroll to position [65, 0]
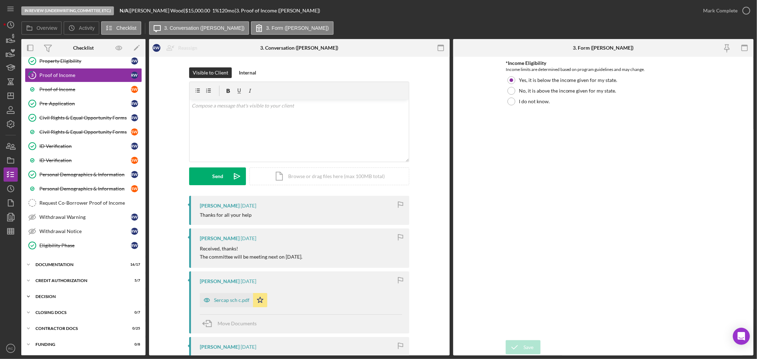
click at [59, 301] on div "Icon/Expander Decision 2 / 6" at bounding box center [83, 297] width 124 height 14
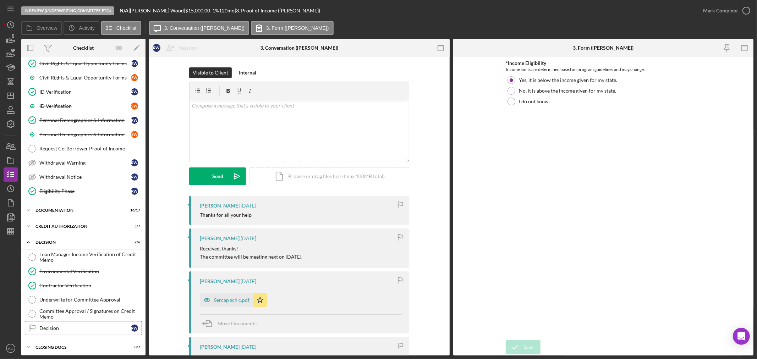
scroll to position [155, 0]
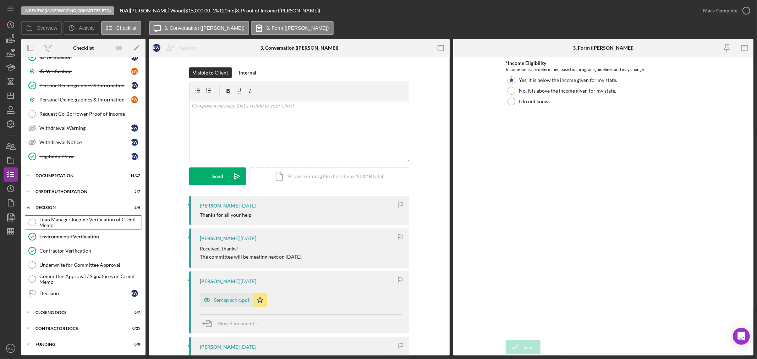
click at [66, 218] on div "Loan Manager Income Verification of Credit Memo" at bounding box center [90, 222] width 102 height 11
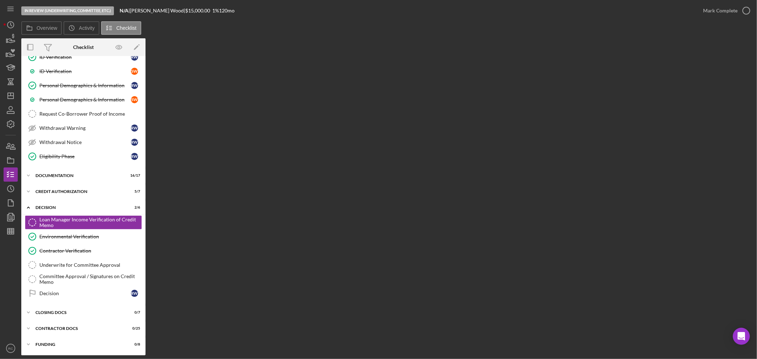
scroll to position [155, 0]
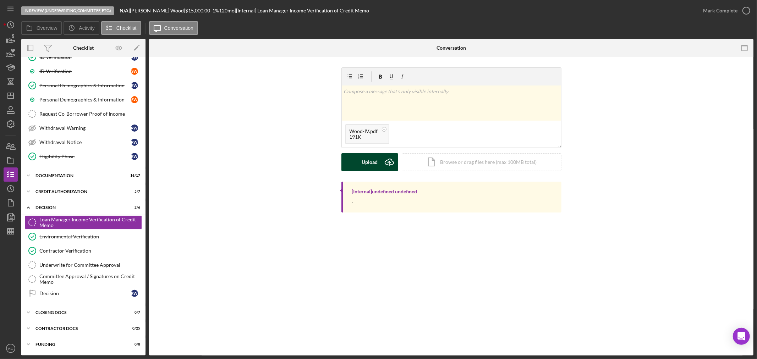
click at [378, 166] on button "Upload Icon/Upload" at bounding box center [369, 162] width 57 height 18
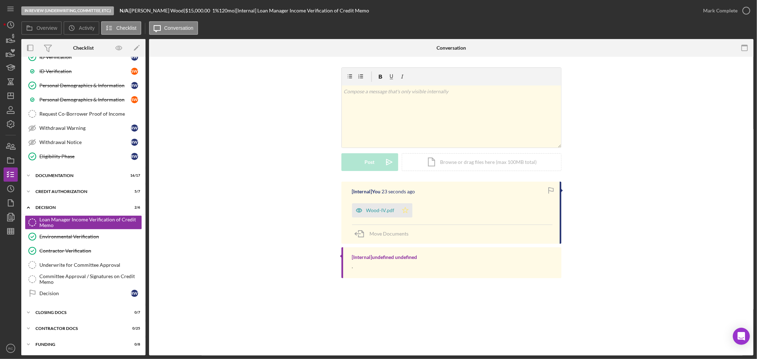
click at [407, 210] on polygon "button" at bounding box center [405, 210] width 6 height 6
click at [738, 16] on icon "button" at bounding box center [747, 11] width 18 height 18
